Goal: Task Accomplishment & Management: Manage account settings

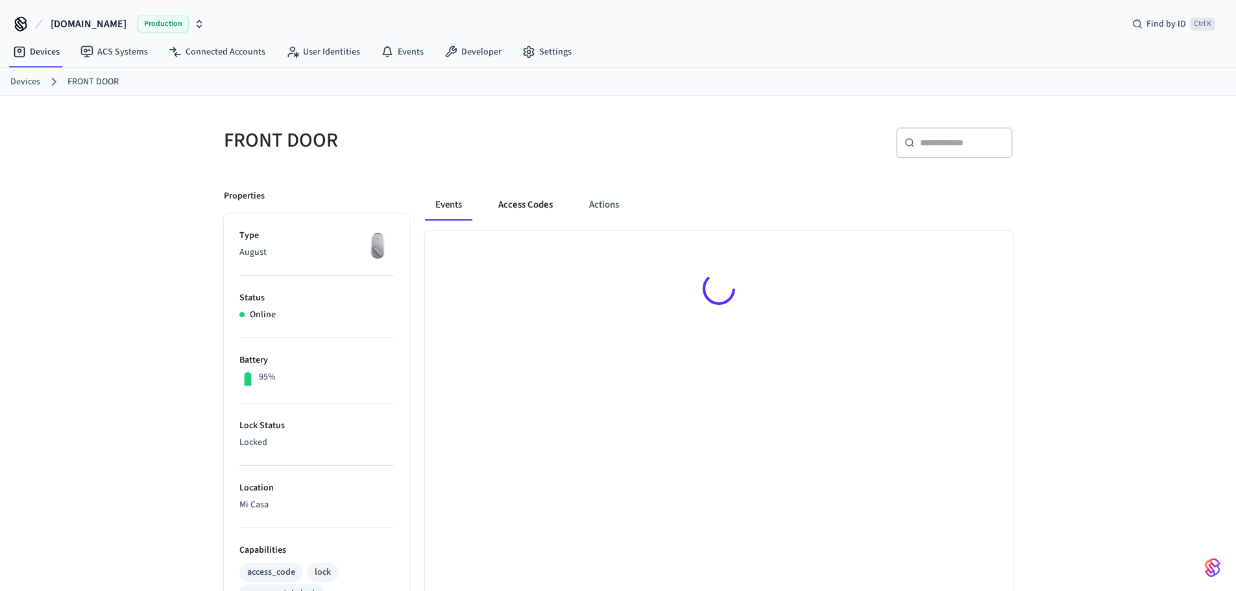
click at [541, 212] on button "Access Codes" at bounding box center [525, 204] width 75 height 31
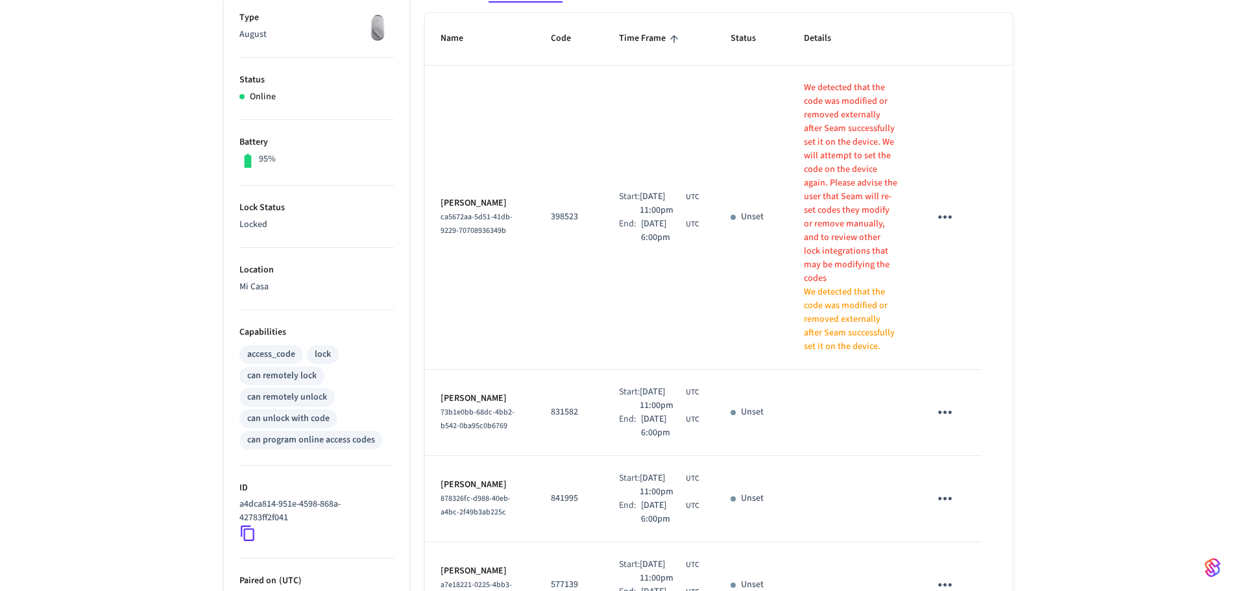
scroll to position [195, 0]
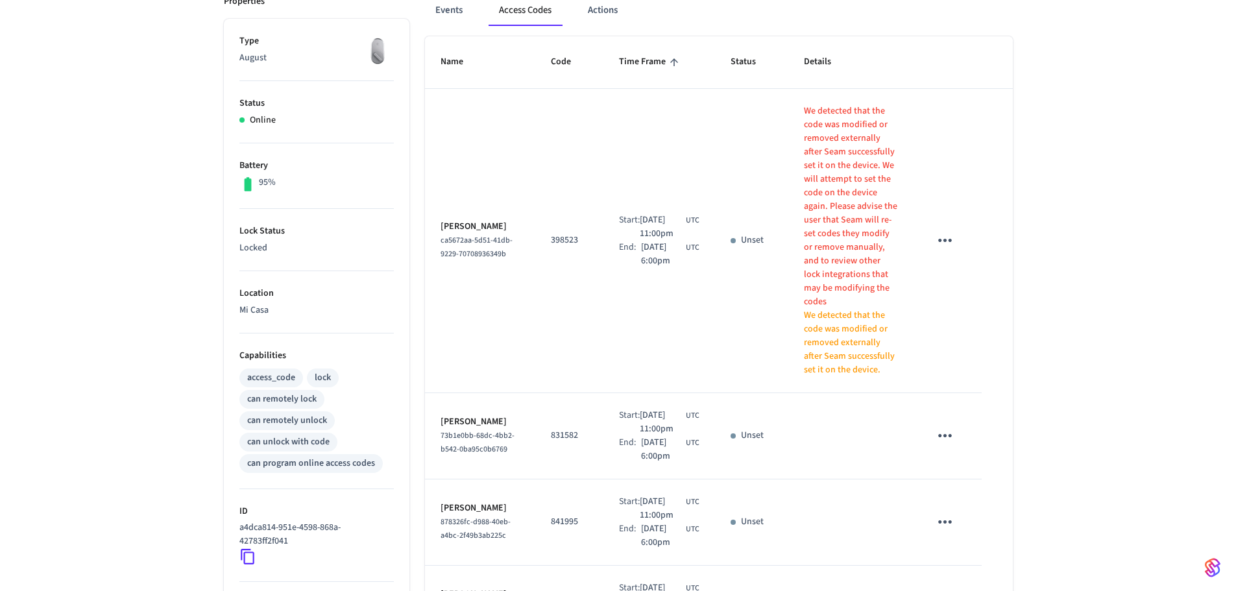
click at [948, 230] on icon "sticky table" at bounding box center [945, 240] width 20 height 20
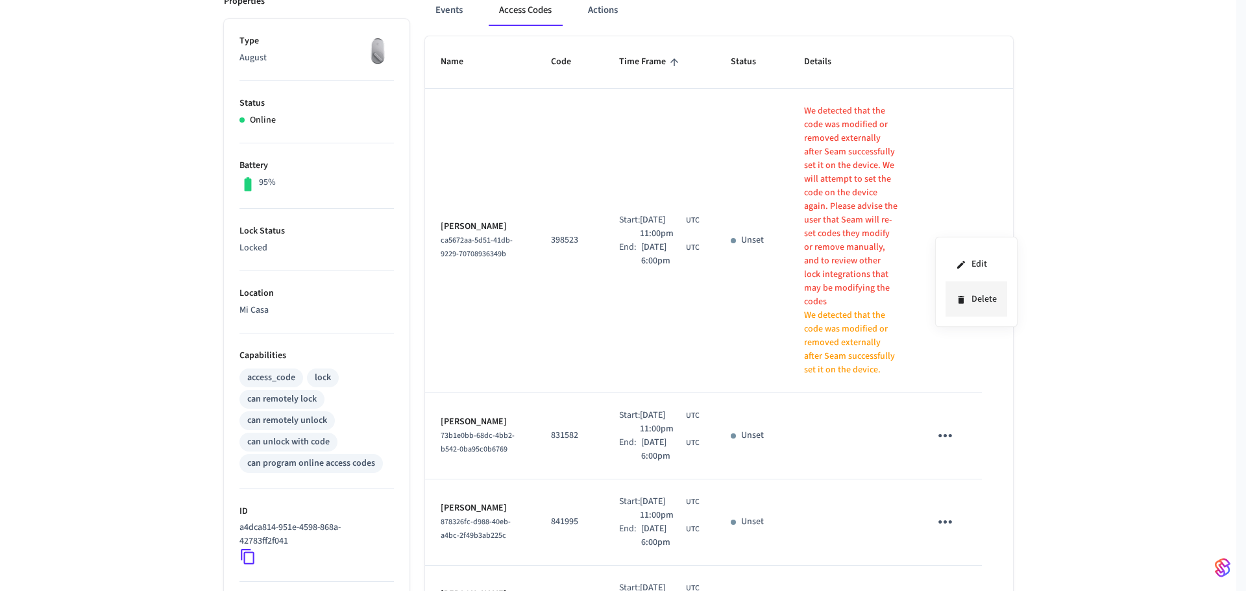
click at [988, 306] on li "Delete" at bounding box center [977, 299] width 62 height 34
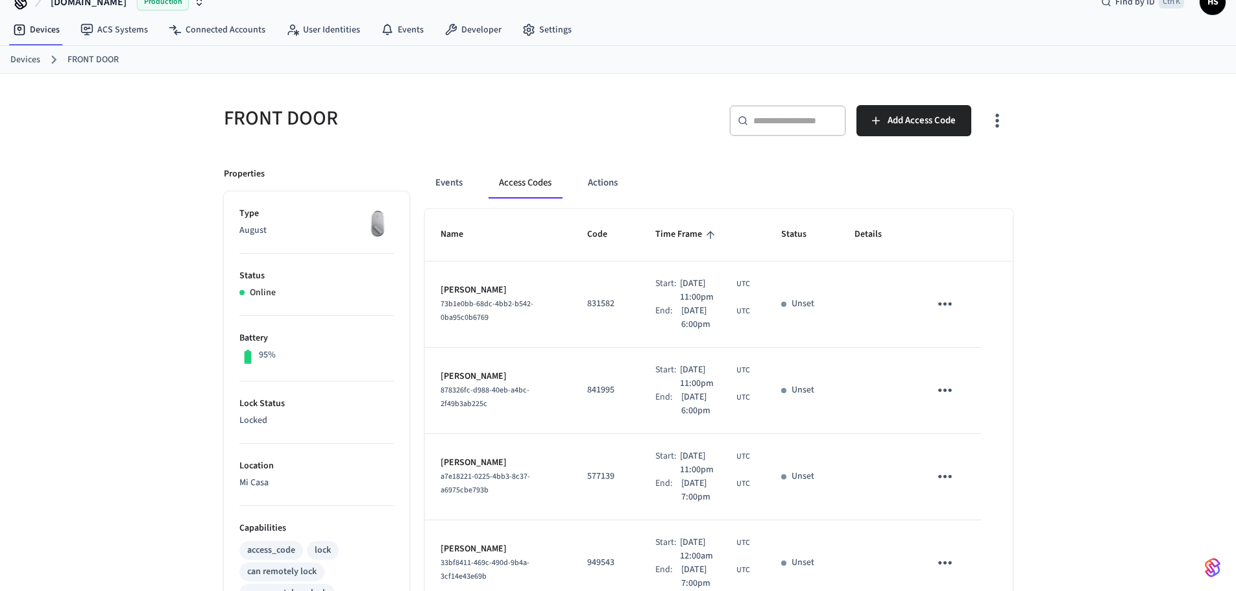
scroll to position [0, 0]
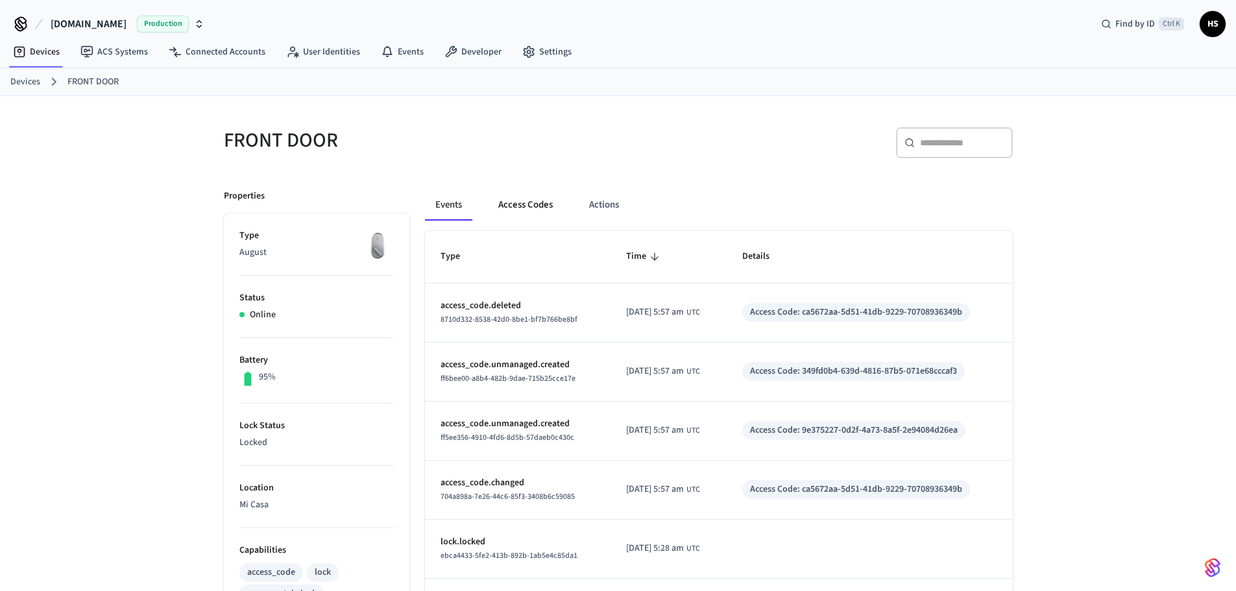
click at [531, 203] on button "Access Codes" at bounding box center [525, 204] width 75 height 31
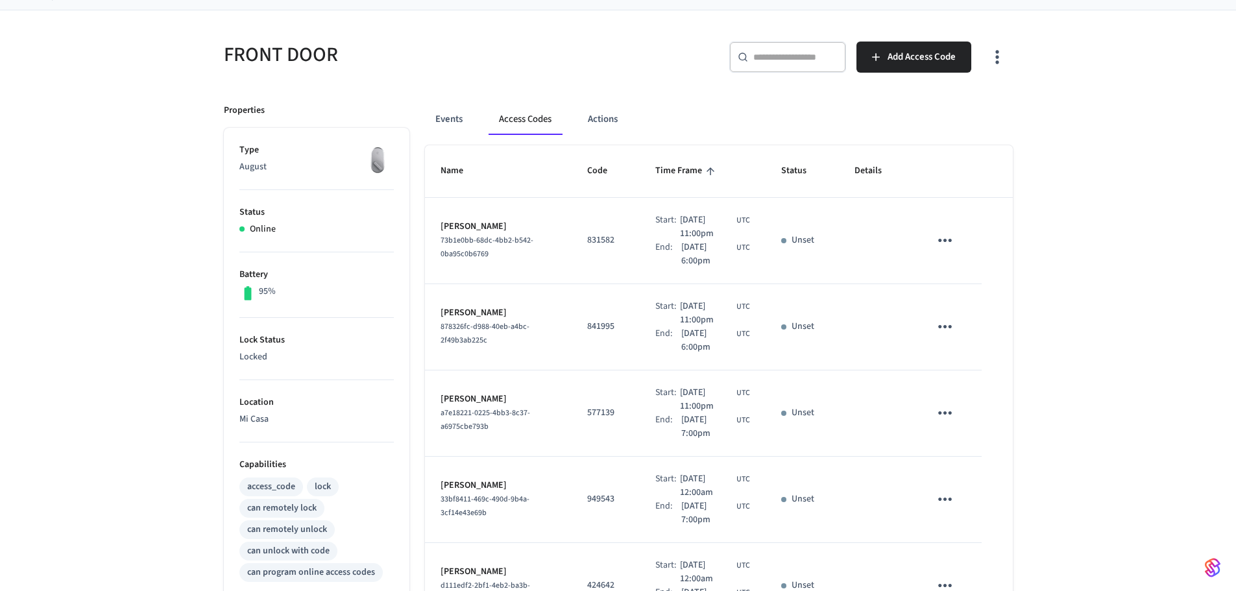
scroll to position [130, 0]
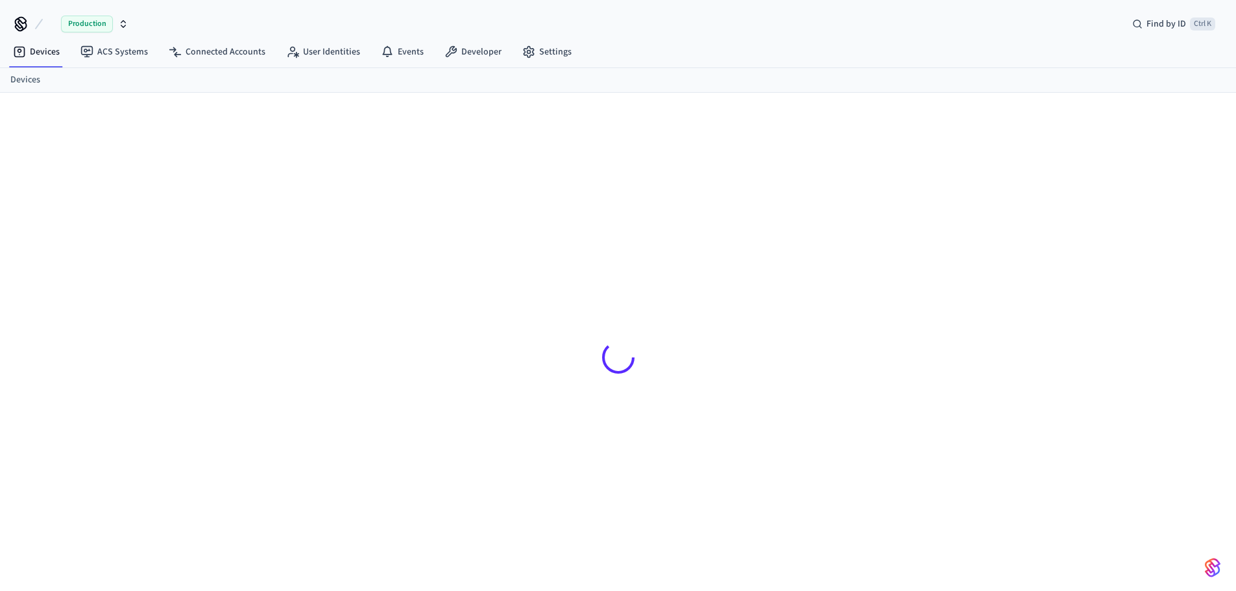
scroll to position [18, 0]
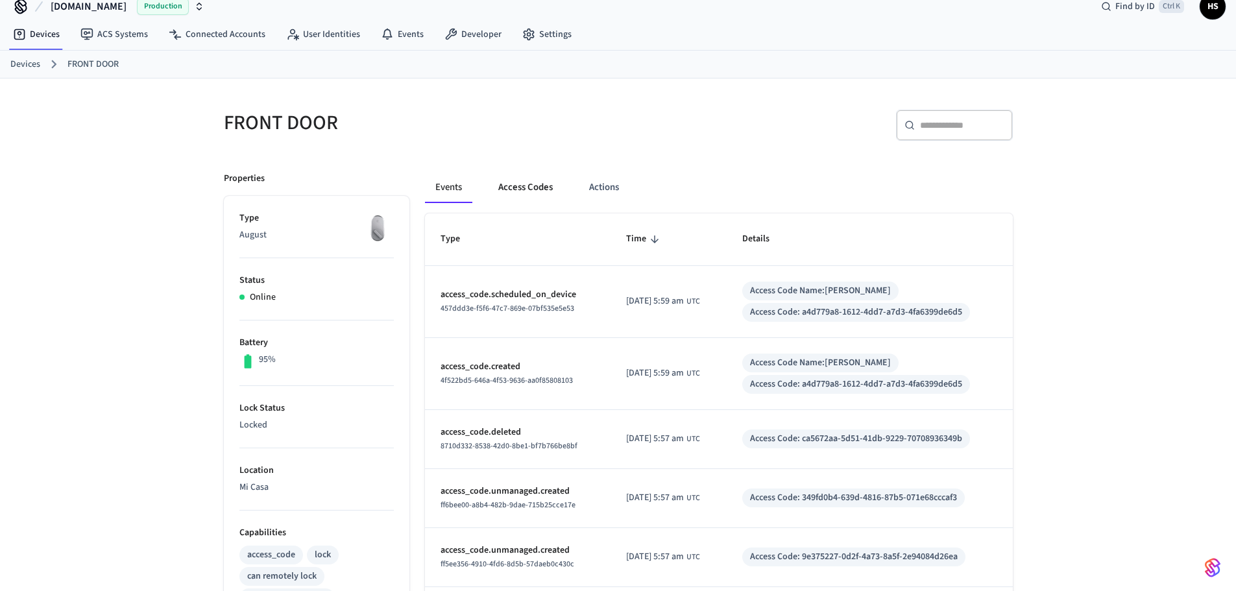
click at [510, 187] on button "Access Codes" at bounding box center [525, 187] width 75 height 31
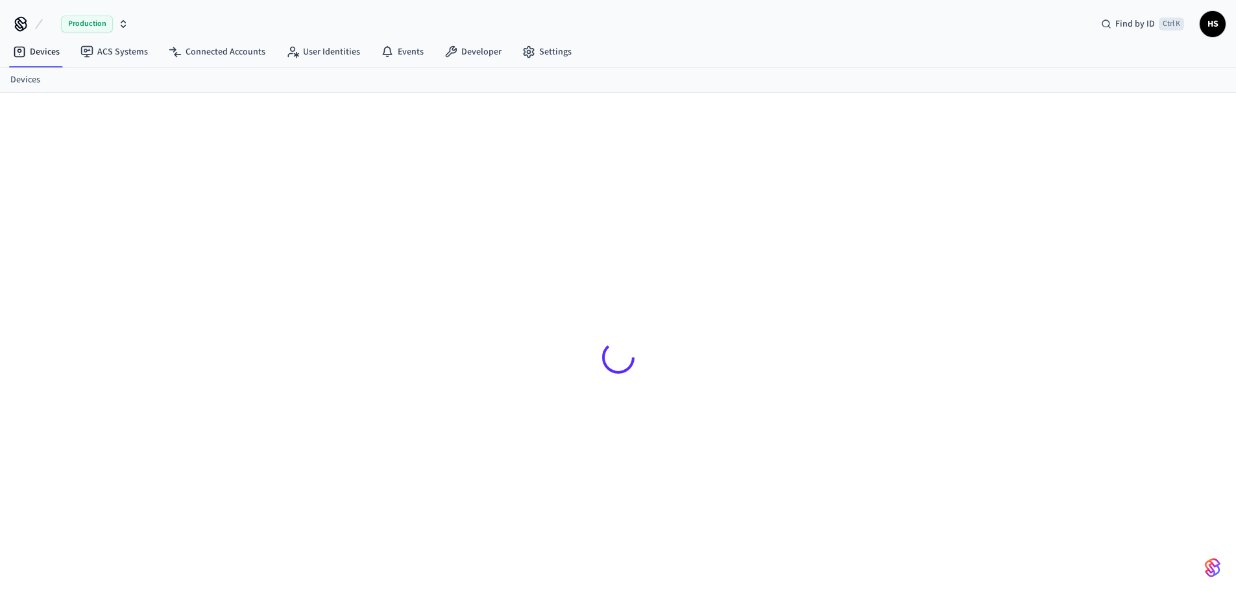
scroll to position [18, 0]
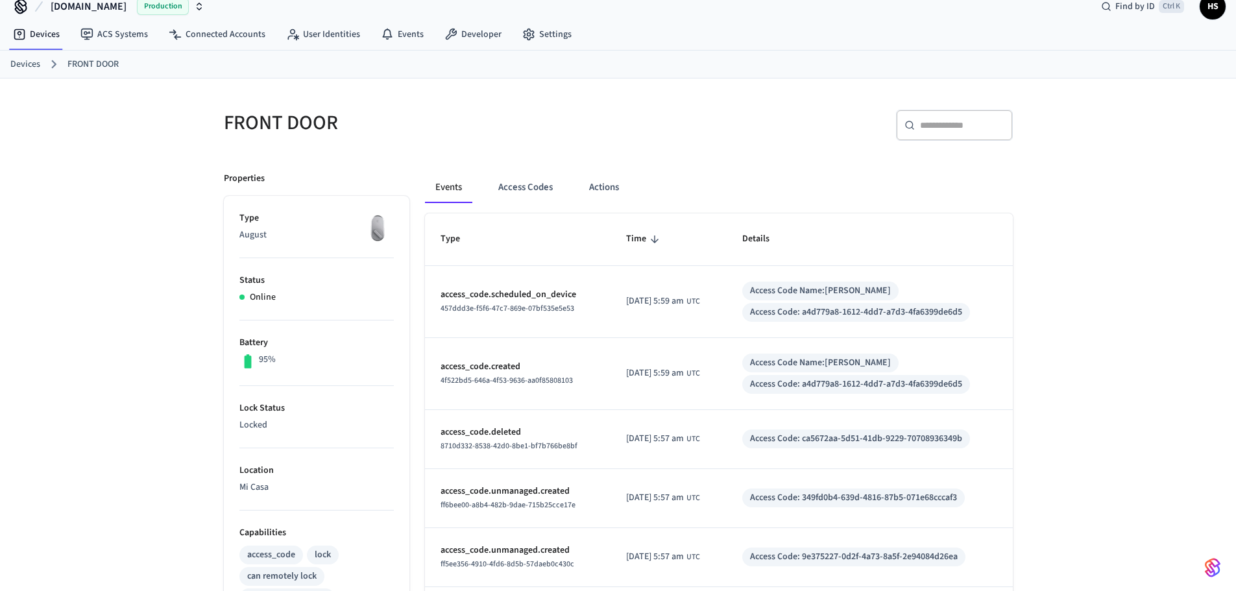
drag, startPoint x: 533, startPoint y: 195, endPoint x: 565, endPoint y: 206, distance: 33.5
click at [531, 195] on button "Access Codes" at bounding box center [525, 187] width 75 height 31
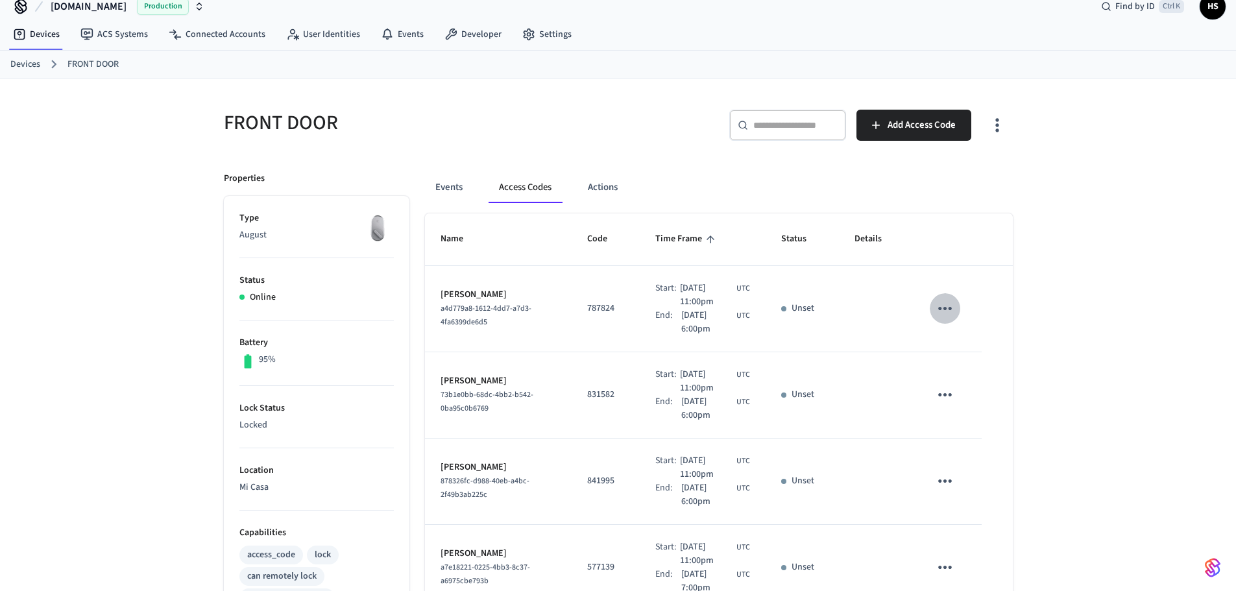
click at [948, 312] on icon "sticky table" at bounding box center [945, 309] width 20 height 20
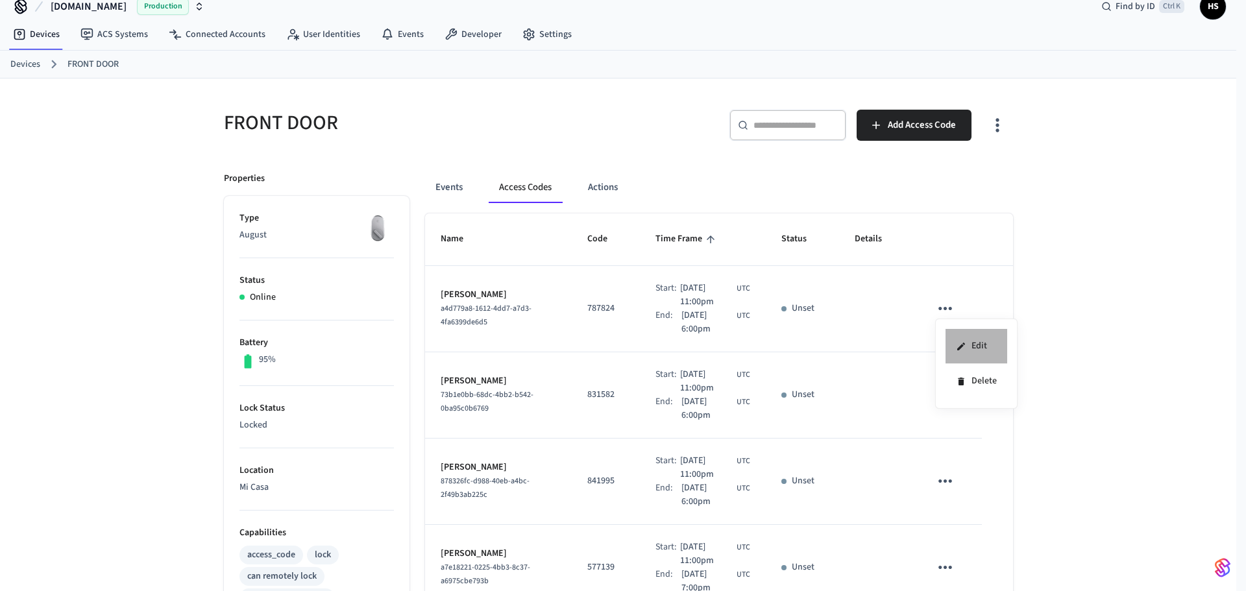
click at [971, 348] on li "Edit" at bounding box center [977, 346] width 62 height 35
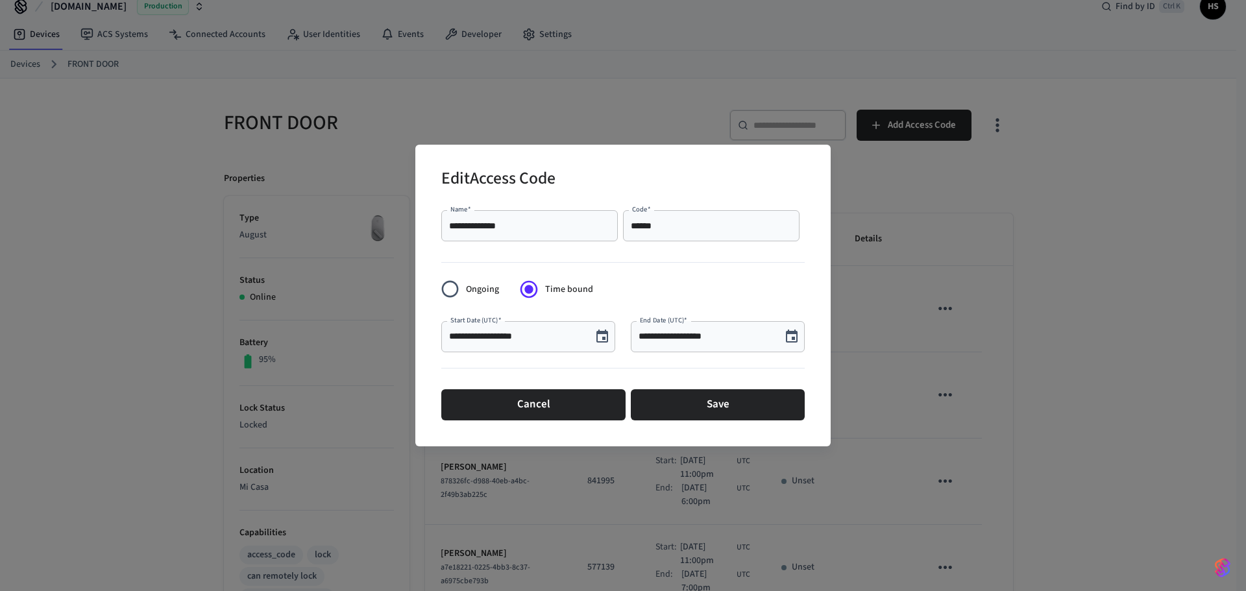
click at [677, 225] on input "******" at bounding box center [711, 225] width 161 height 13
paste input "text"
type input "******"
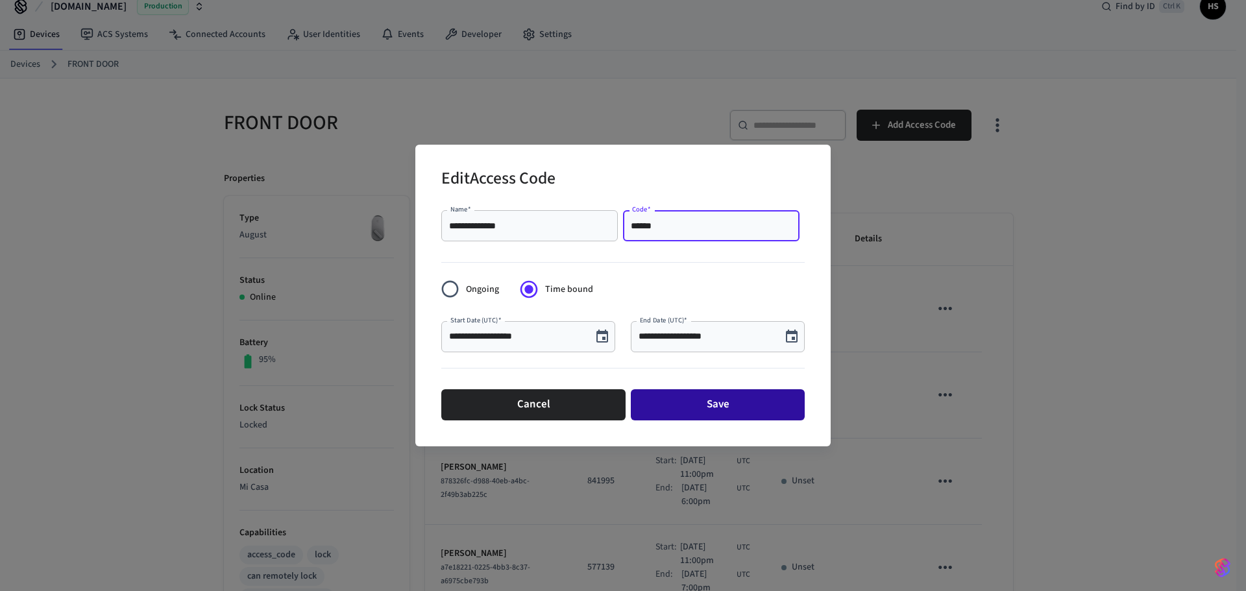
click at [725, 400] on button "Save" at bounding box center [718, 404] width 174 height 31
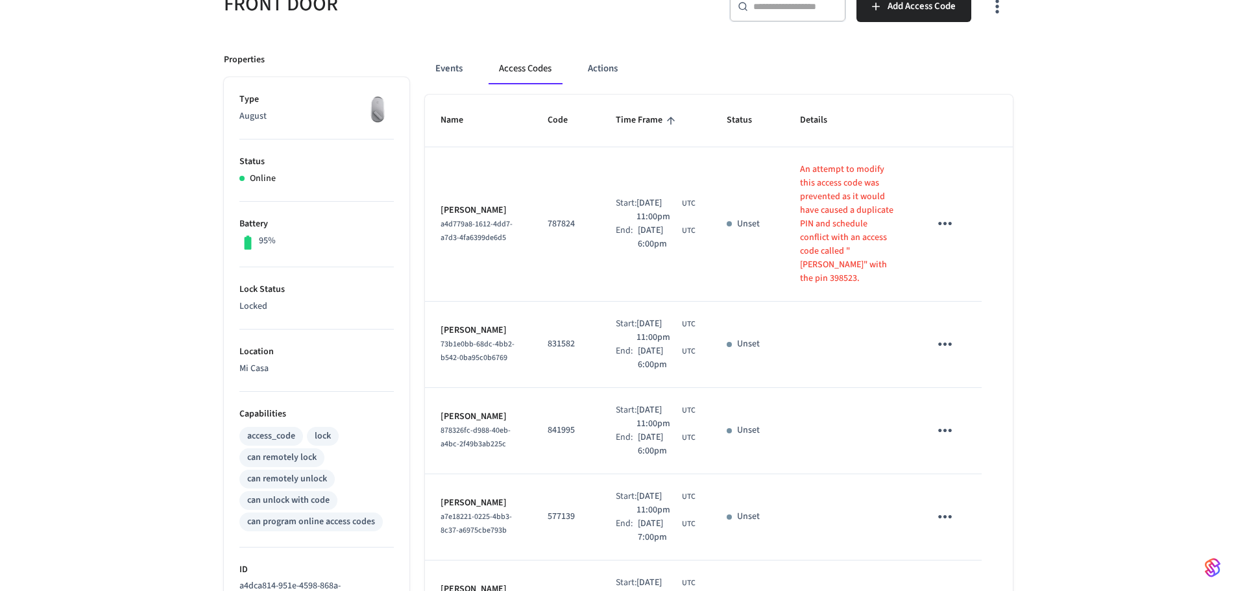
scroll to position [82, 0]
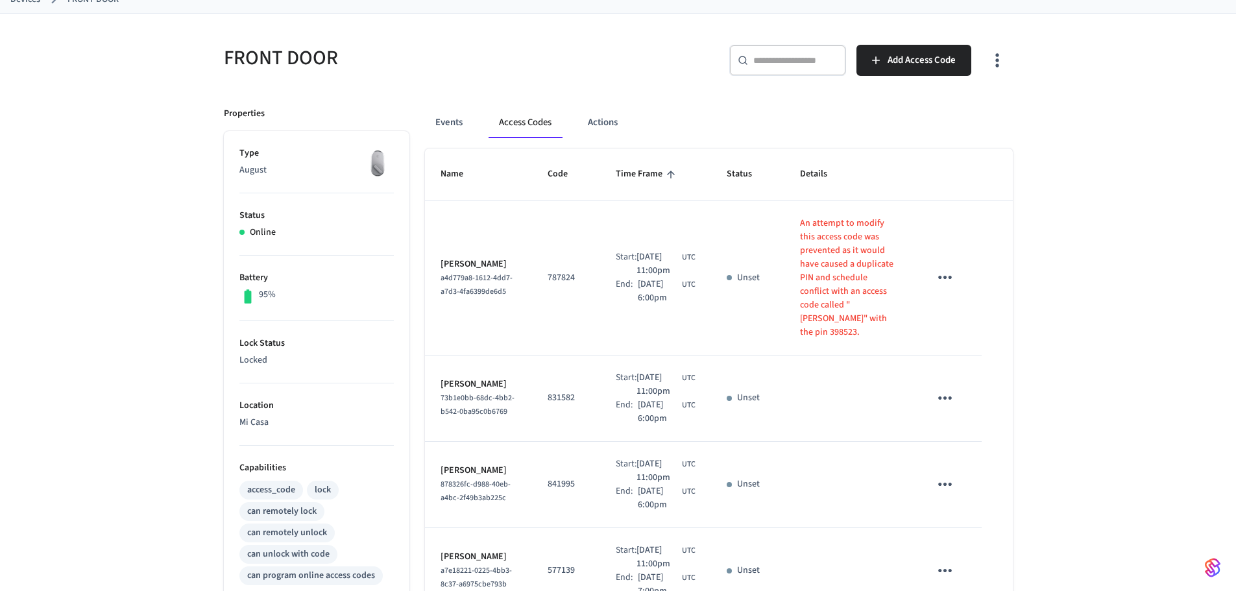
click at [1003, 59] on icon "button" at bounding box center [997, 60] width 20 height 20
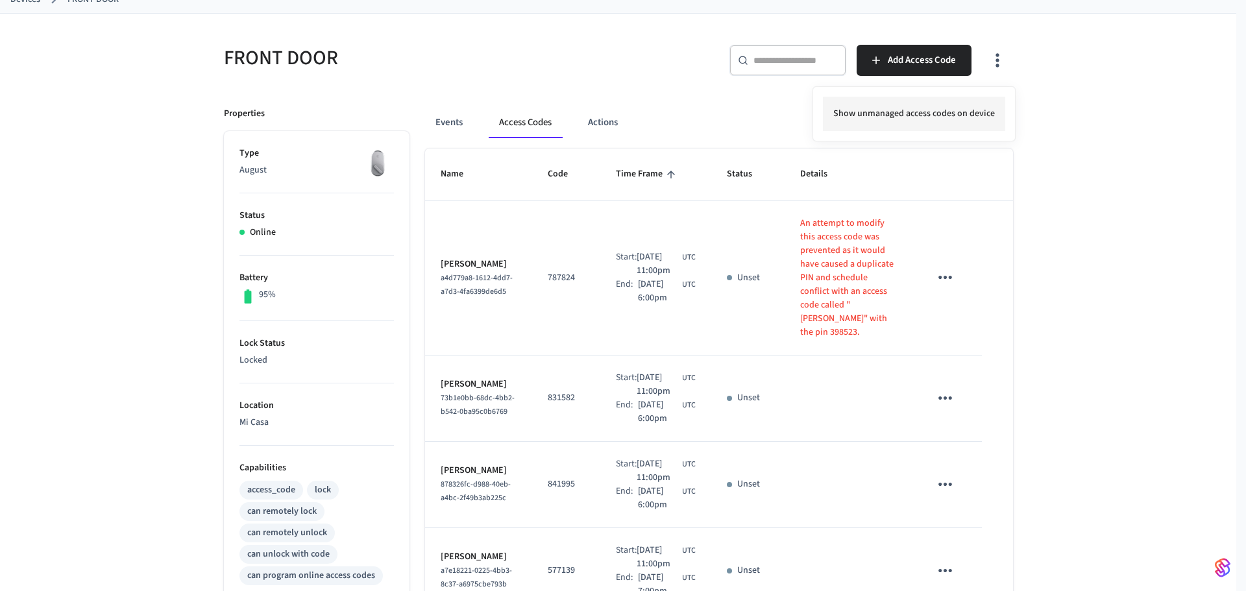
click at [868, 122] on li "Show unmanaged access codes on device" at bounding box center [914, 114] width 182 height 34
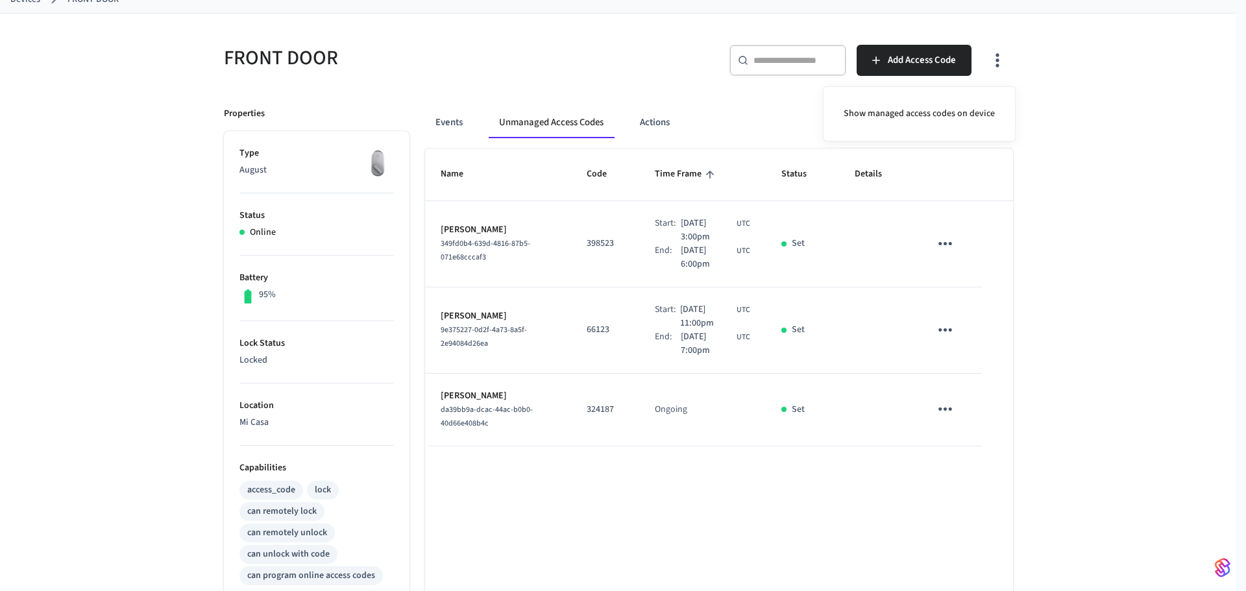
click at [614, 263] on div at bounding box center [623, 295] width 1246 height 591
click at [941, 244] on icon "sticky table" at bounding box center [945, 243] width 14 height 3
click at [968, 315] on li "Delete" at bounding box center [1006, 308] width 115 height 34
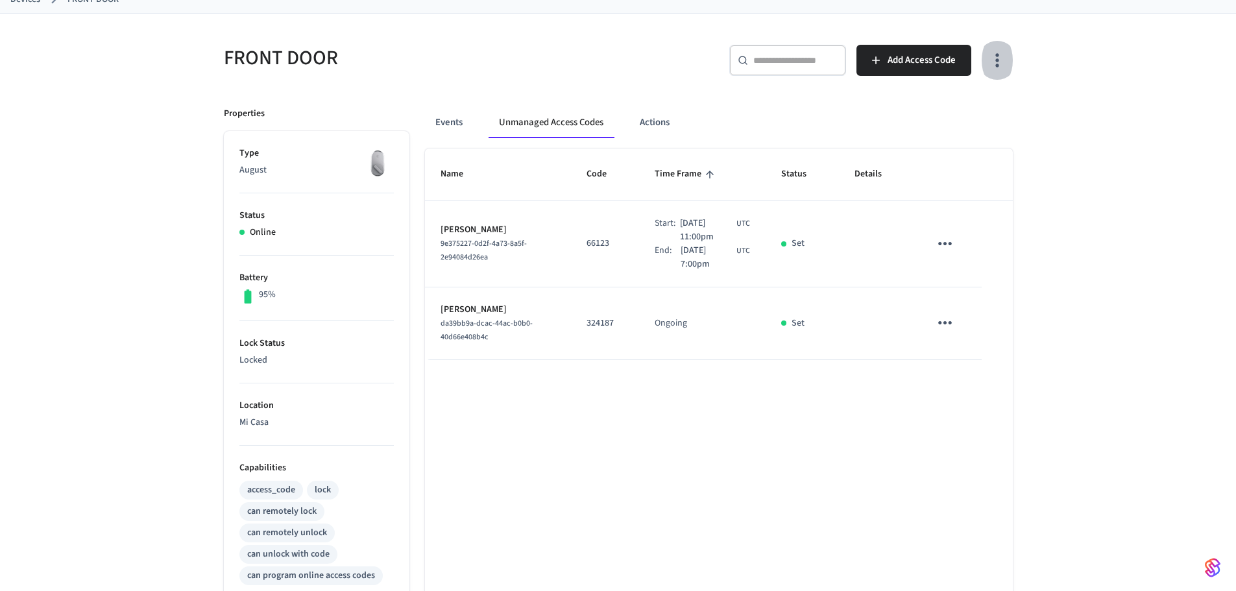
drag, startPoint x: 1001, startPoint y: 61, endPoint x: 994, endPoint y: 63, distance: 6.8
click at [998, 59] on icon "button" at bounding box center [997, 60] width 20 height 20
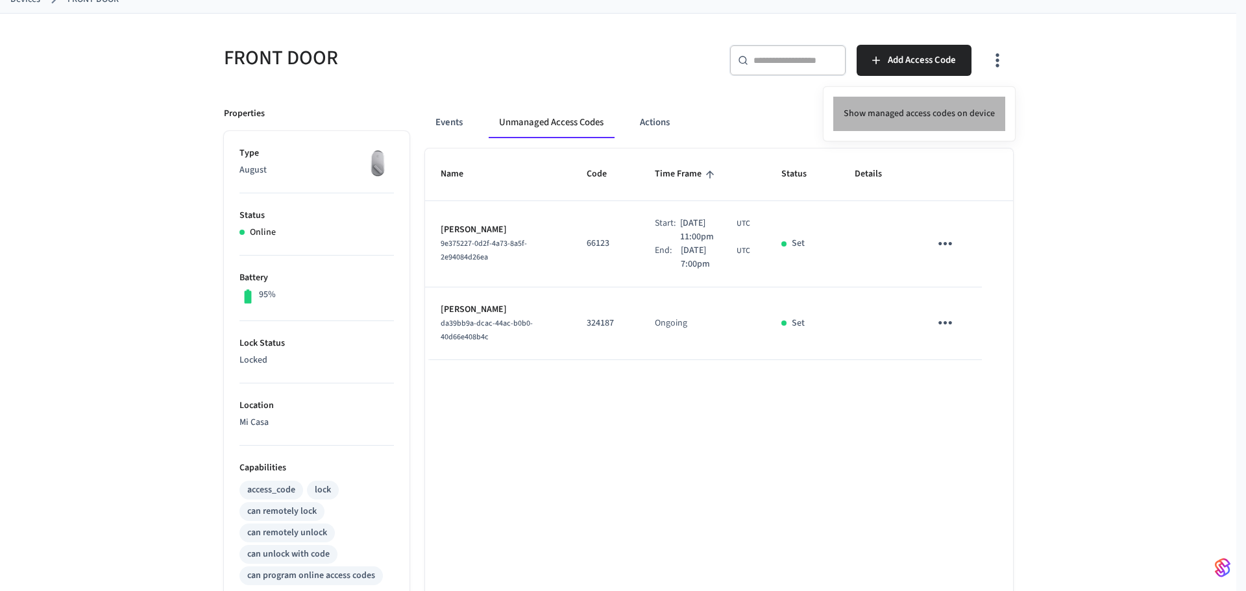
click at [938, 120] on li "Show managed access codes on device" at bounding box center [919, 114] width 172 height 34
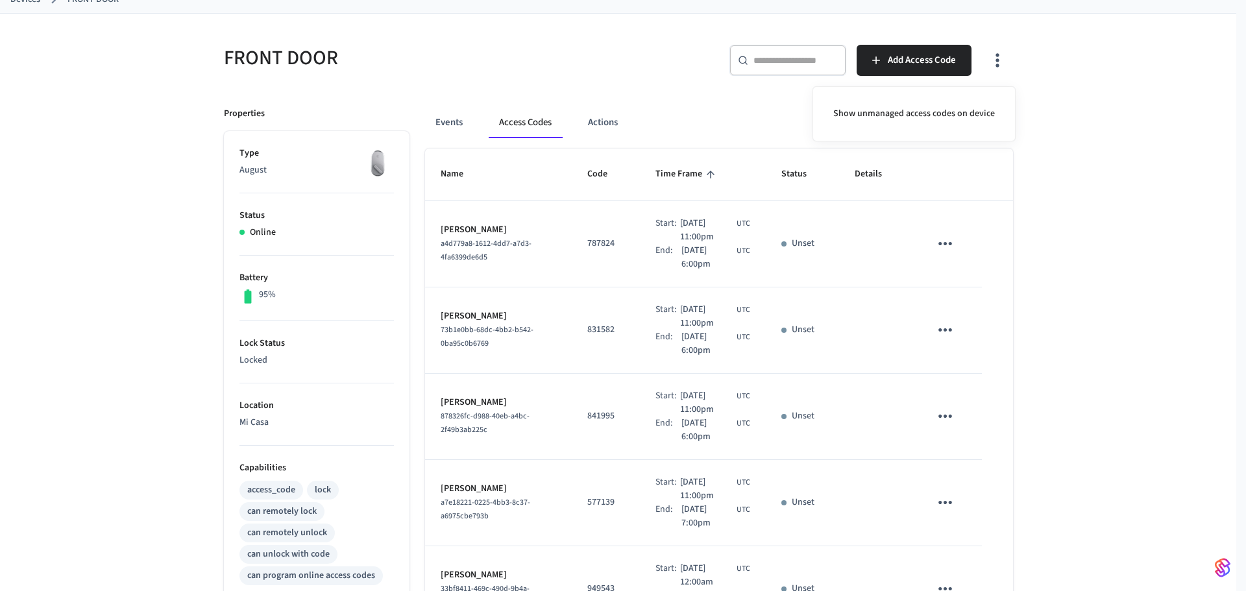
click at [949, 250] on div at bounding box center [623, 295] width 1246 height 591
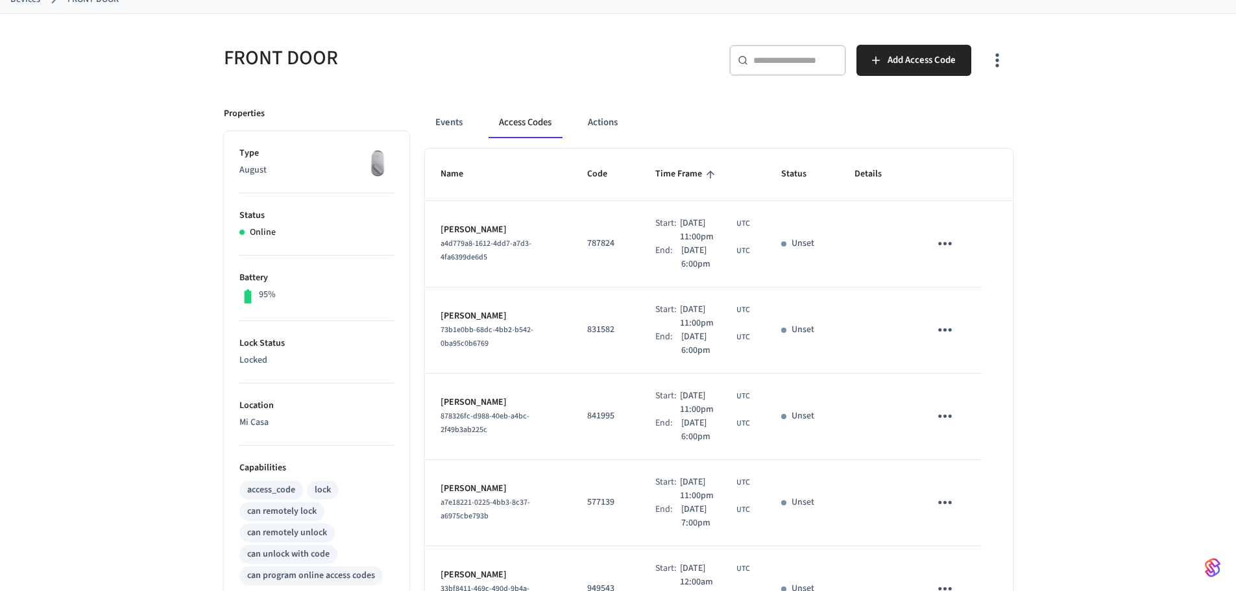
click at [942, 239] on icon "sticky table" at bounding box center [945, 244] width 20 height 20
click at [975, 285] on li "Edit" at bounding box center [977, 281] width 62 height 35
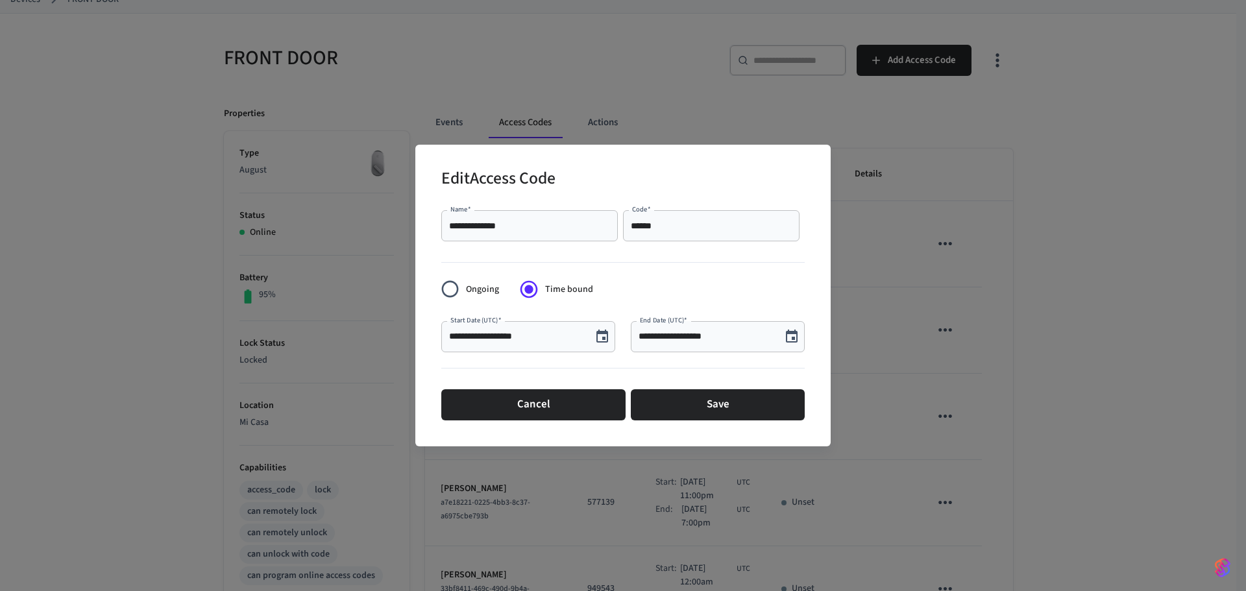
click at [690, 219] on div "****** Code   *" at bounding box center [711, 225] width 177 height 31
paste input "text"
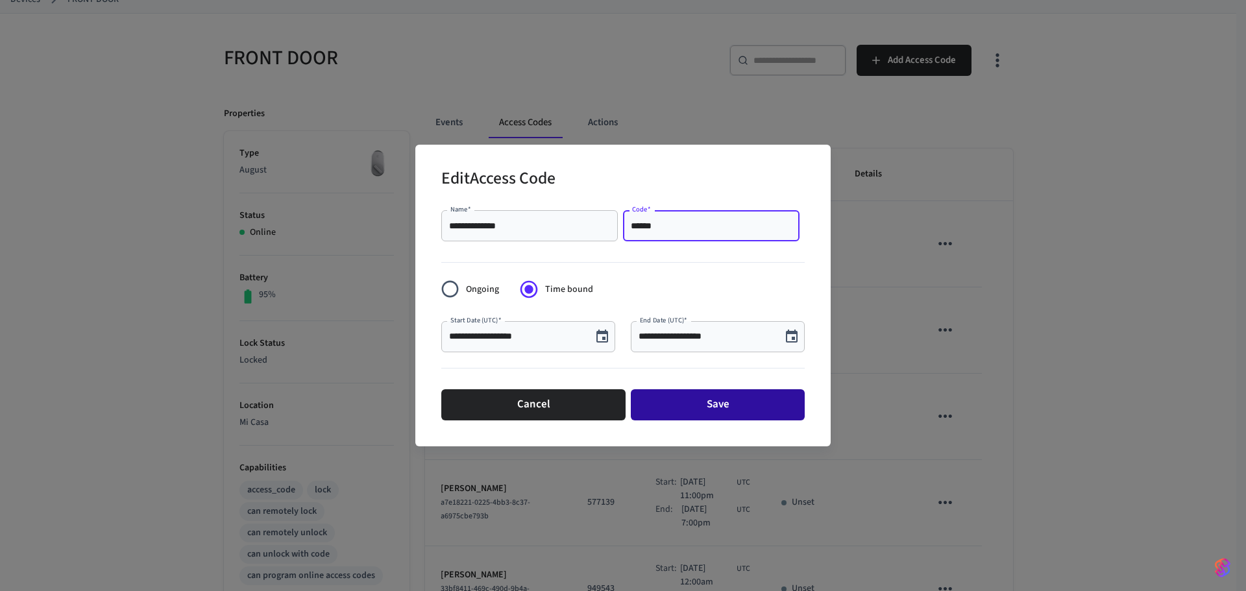
type input "******"
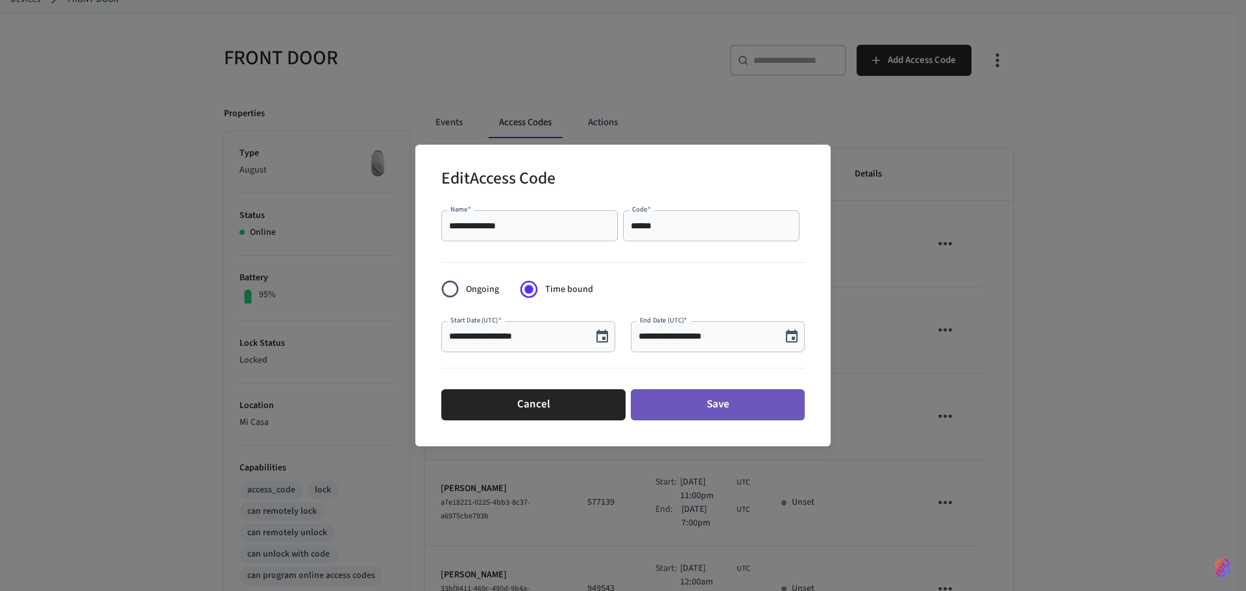
click at [743, 400] on button "Save" at bounding box center [718, 404] width 174 height 31
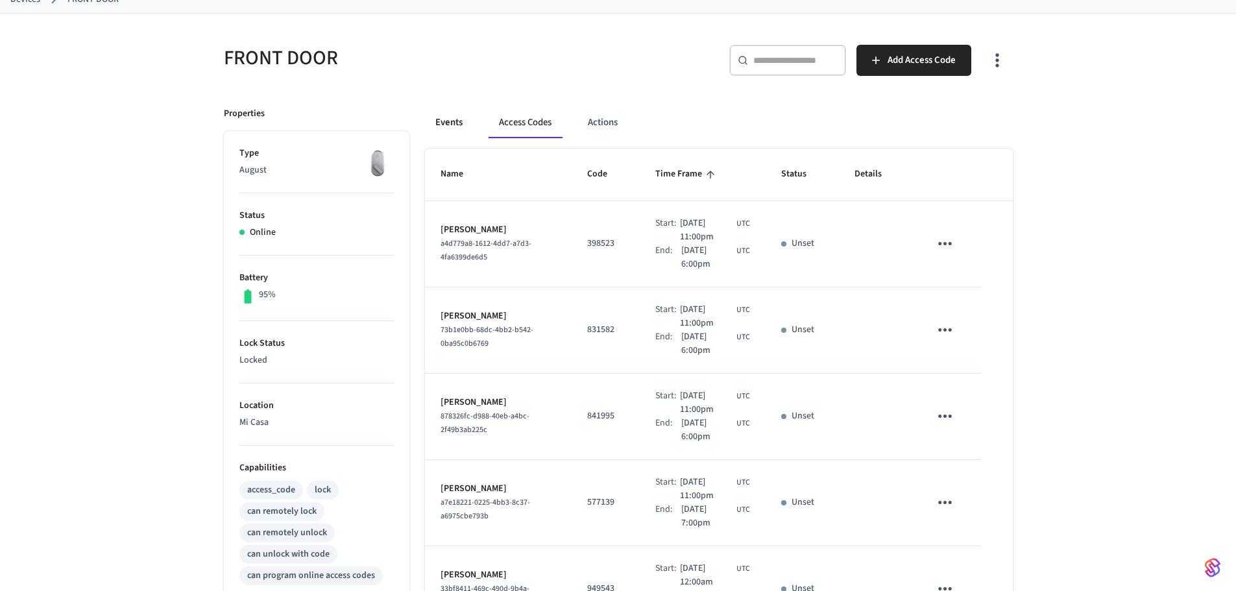
click at [467, 123] on button "Events" at bounding box center [449, 122] width 48 height 31
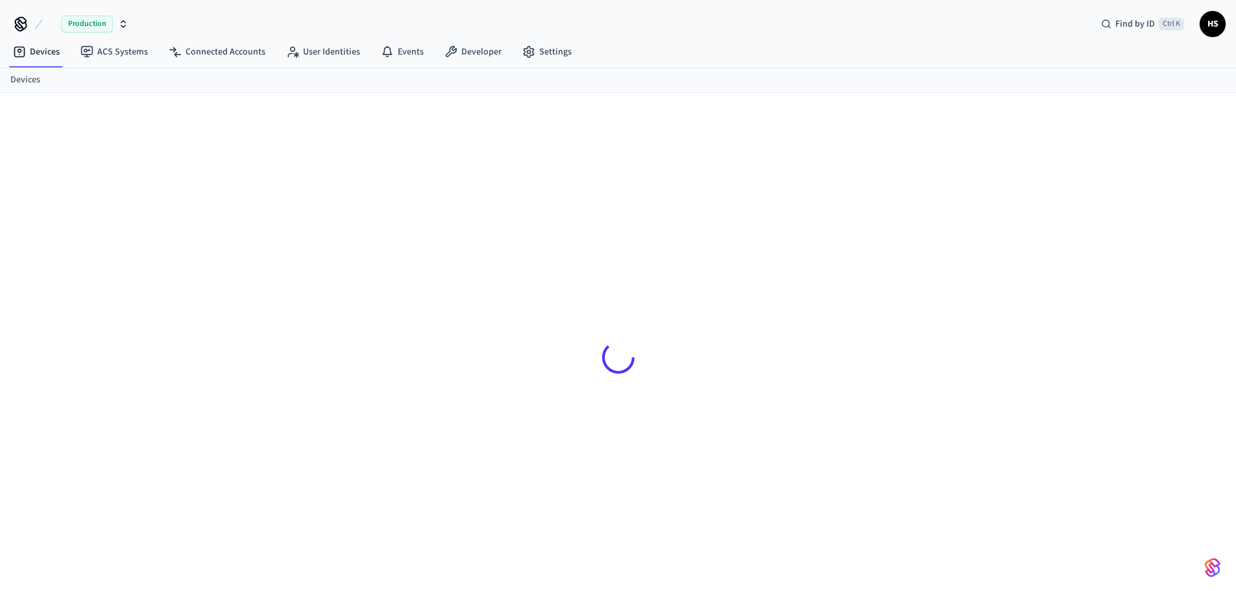
scroll to position [18, 0]
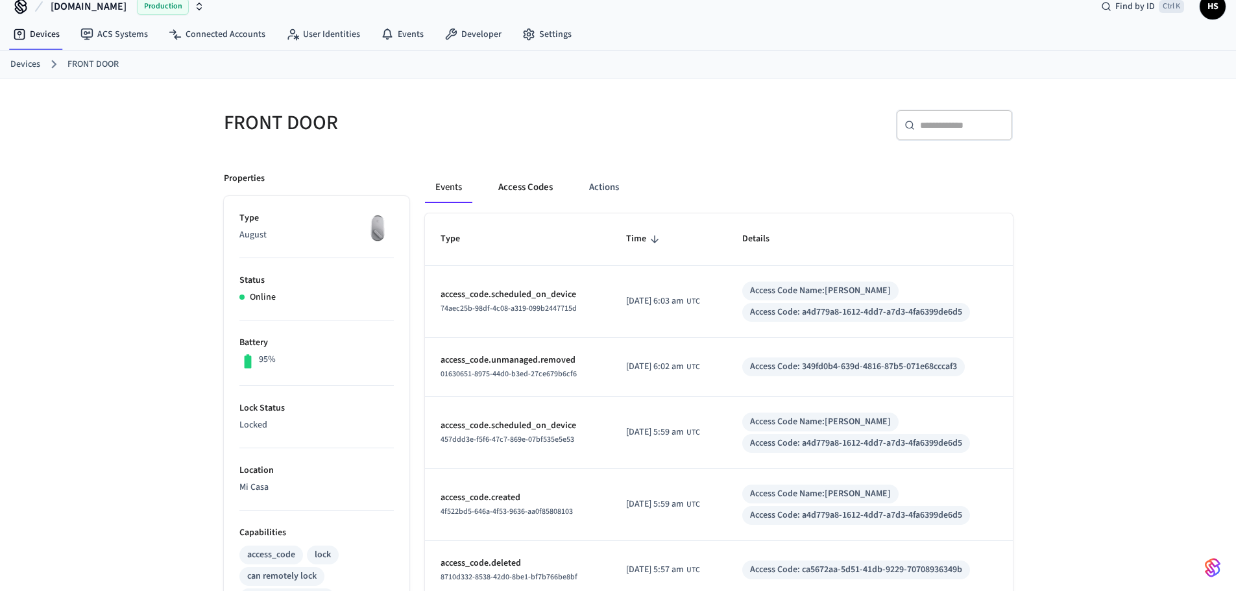
click at [513, 189] on button "Access Codes" at bounding box center [525, 187] width 75 height 31
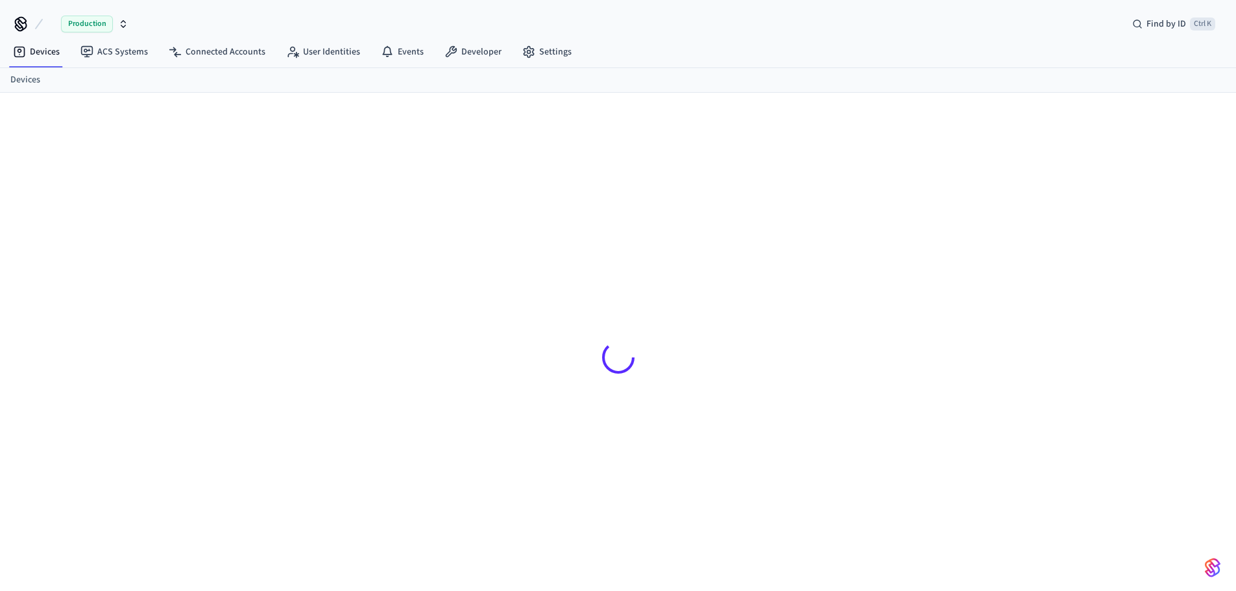
scroll to position [18, 0]
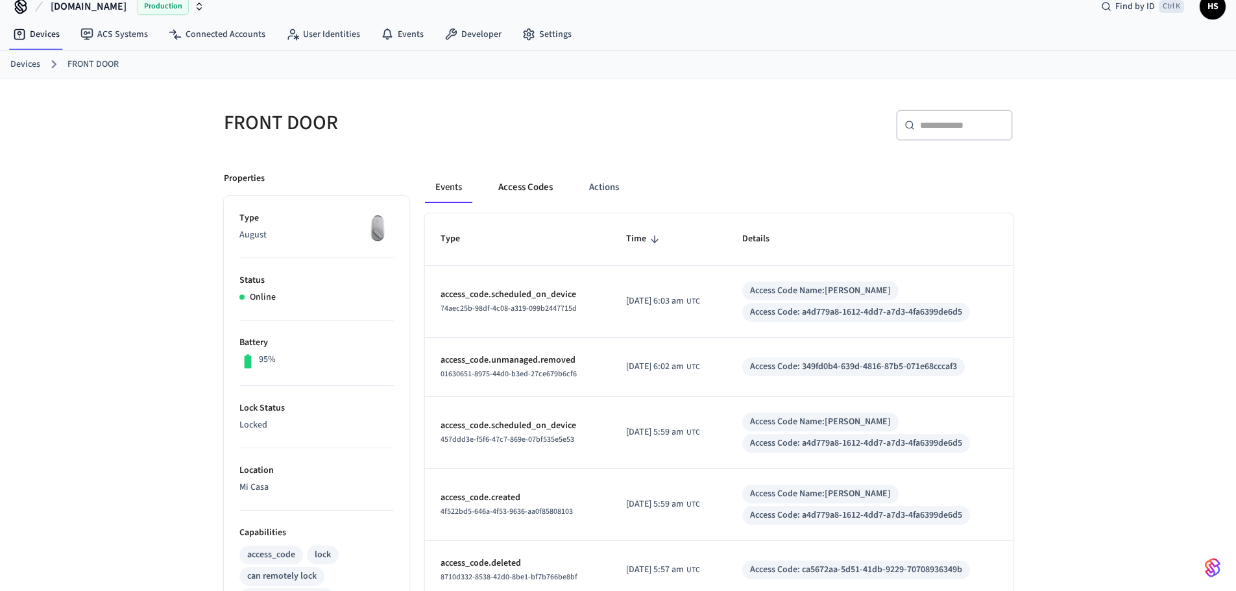
click at [523, 196] on button "Access Codes" at bounding box center [525, 187] width 75 height 31
